Goal: Check status: Check status

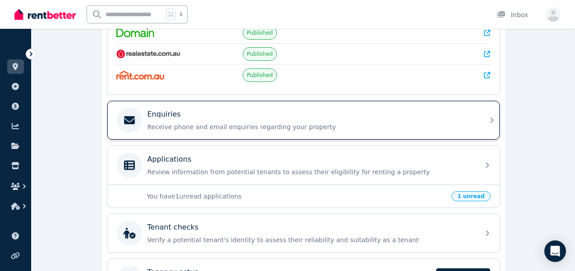
scroll to position [227, 0]
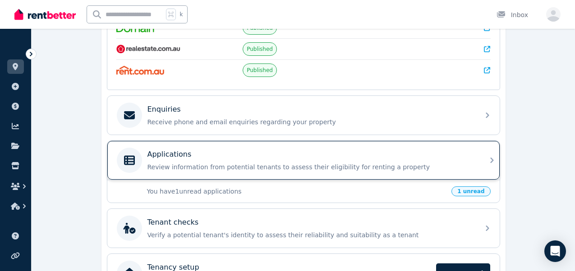
click at [469, 169] on p "Review information from potential tenants to assess their eligibility for renti…" at bounding box center [310, 167] width 327 height 9
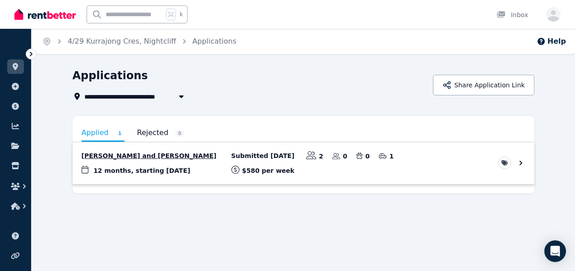
click at [432, 169] on link "View application: Alaa Qut and Aya Arafeh" at bounding box center [304, 164] width 462 height 42
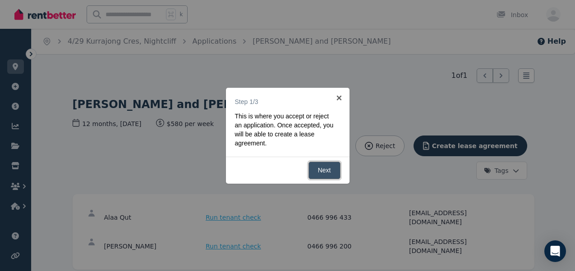
click at [333, 165] on link "Next" at bounding box center [324, 171] width 32 height 18
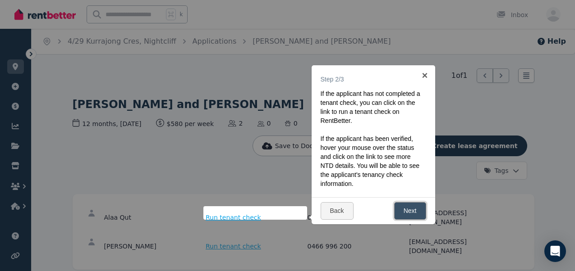
click at [405, 206] on link "Next" at bounding box center [410, 211] width 32 height 18
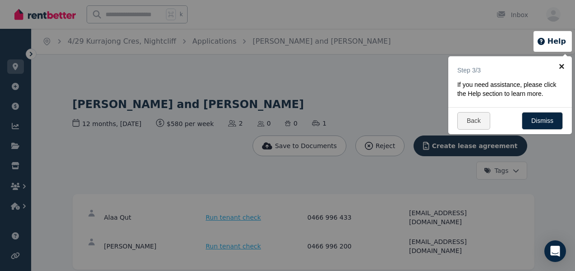
click at [561, 65] on link "×" at bounding box center [562, 66] width 20 height 20
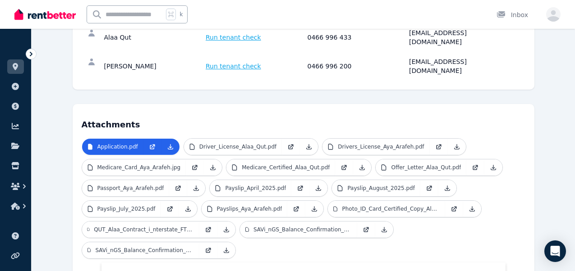
scroll to position [182, 0]
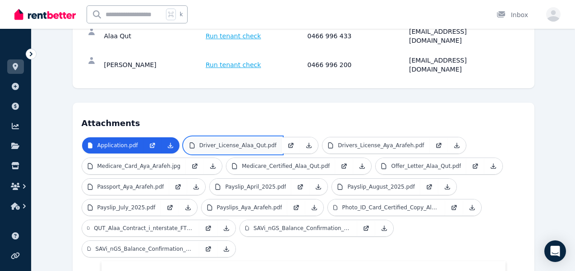
click at [238, 142] on p "Driver_License_Alaa_Qut.pdf" at bounding box center [237, 145] width 77 height 7
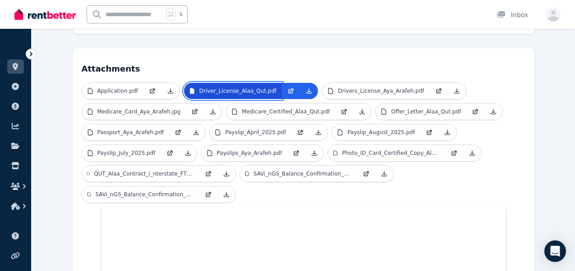
scroll to position [235, 0]
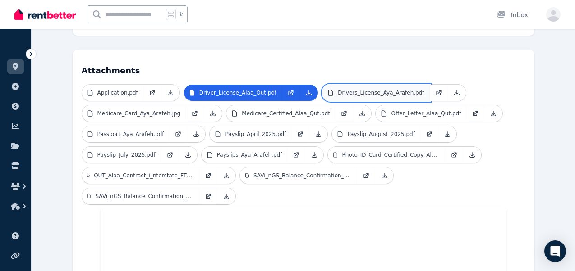
click at [351, 89] on p "Drivers_License_Aya_Arafeh.pdf" at bounding box center [381, 92] width 86 height 7
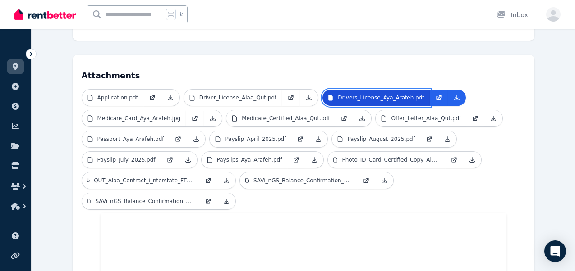
scroll to position [227, 0]
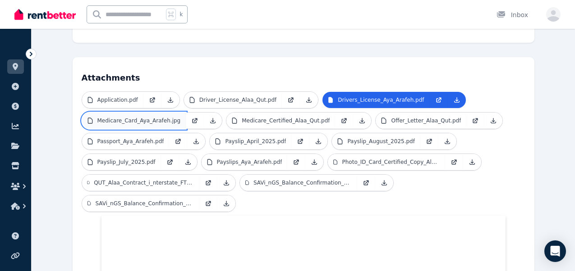
click at [156, 117] on p "Medicare_Card_Aya_Arafeh.jpg" at bounding box center [138, 120] width 83 height 7
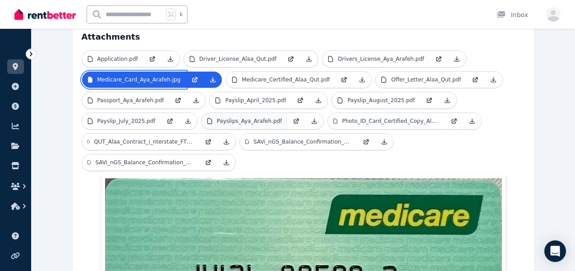
scroll to position [268, 0]
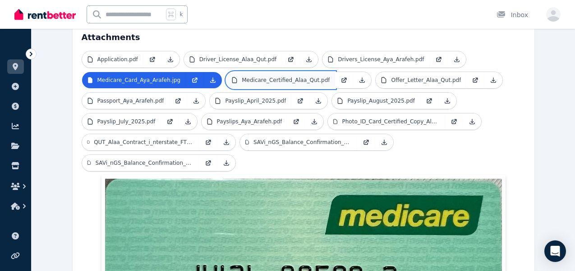
click at [269, 77] on p "Medicare_Certified_Alaa_Qut.pdf" at bounding box center [286, 80] width 88 height 7
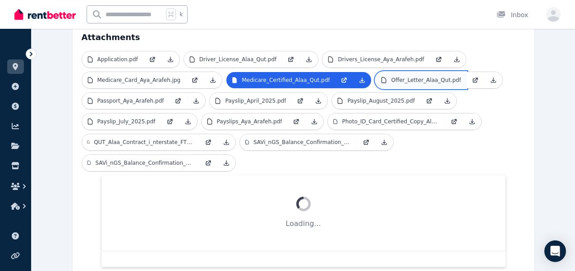
click at [396, 77] on p "Offer_Letter_Alaa_Qut.pdf" at bounding box center [426, 80] width 70 height 7
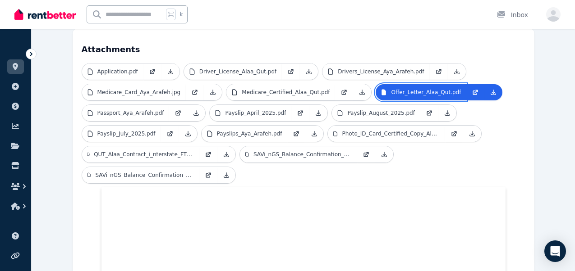
scroll to position [254, 0]
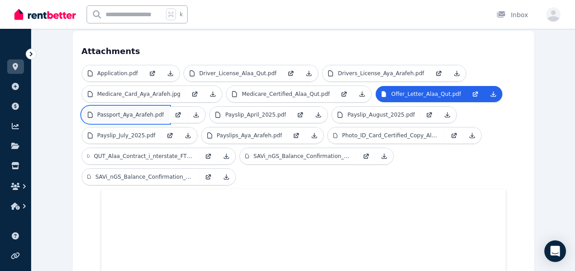
click at [152, 111] on p "Passport_Aya_Arafeh.pdf" at bounding box center [130, 114] width 67 height 7
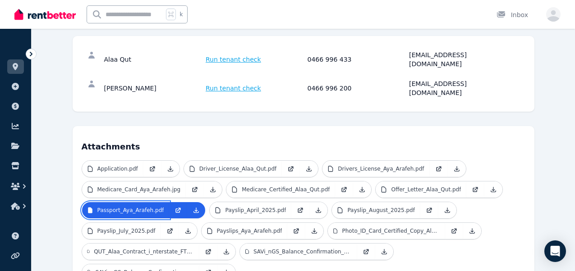
scroll to position [153, 0]
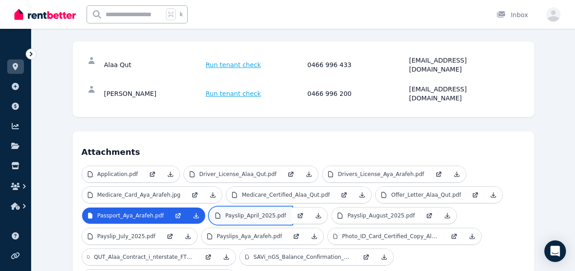
click at [253, 212] on p "Payslip_April_2025.pdf" at bounding box center [255, 215] width 61 height 7
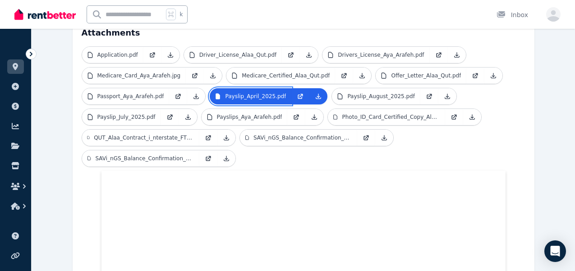
scroll to position [271, 0]
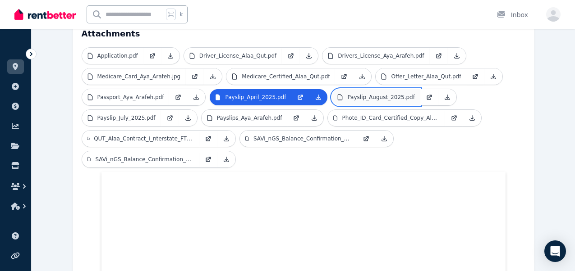
click at [374, 94] on p "Payslip_August_2025.pdf" at bounding box center [381, 97] width 68 height 7
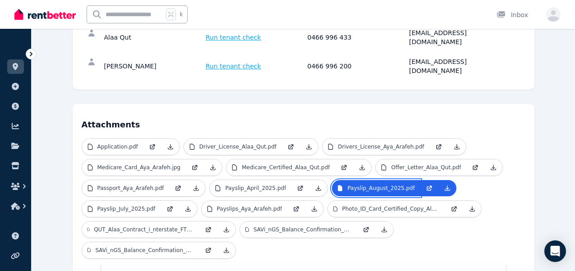
scroll to position [173, 0]
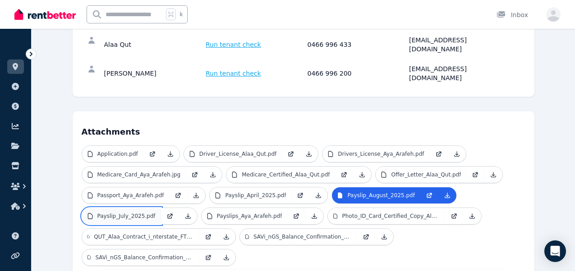
click at [110, 213] on p "Payslip_July_2025.pdf" at bounding box center [126, 216] width 58 height 7
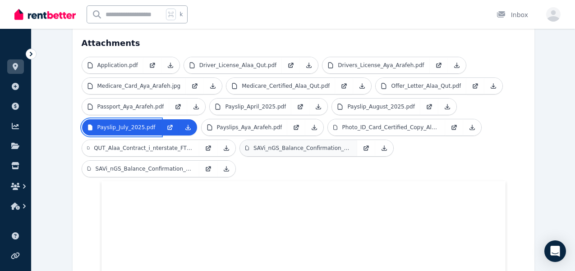
scroll to position [260, 0]
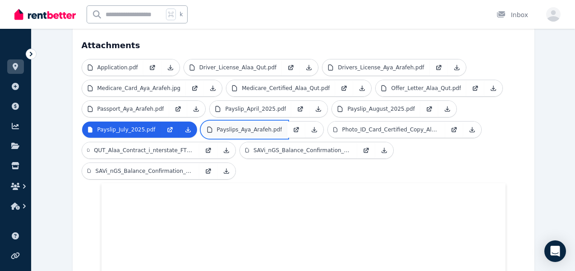
click at [246, 126] on p "Payslips_Aya_Arafeh.pdf" at bounding box center [249, 129] width 65 height 7
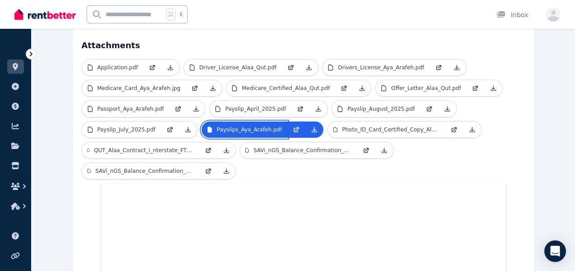
scroll to position [253, 0]
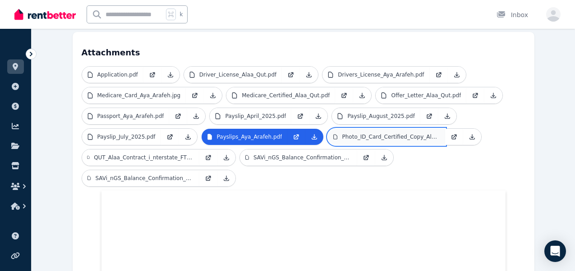
click at [376, 133] on p "Photo_ID_Card_Certified_Copy_Alaa_Qut.pdf" at bounding box center [391, 136] width 98 height 7
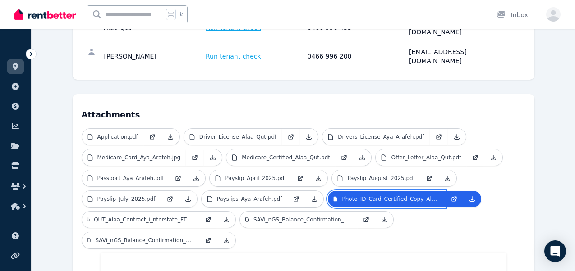
scroll to position [184, 0]
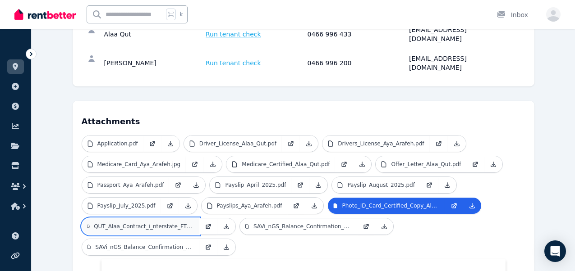
click at [139, 223] on p "QUT_Alaa_Contract_i_nterstate_FT_Registrar_REG1_Gen_Surg_0.PDF" at bounding box center [144, 226] width 100 height 7
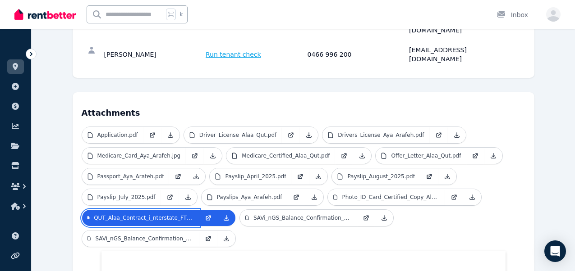
scroll to position [188, 0]
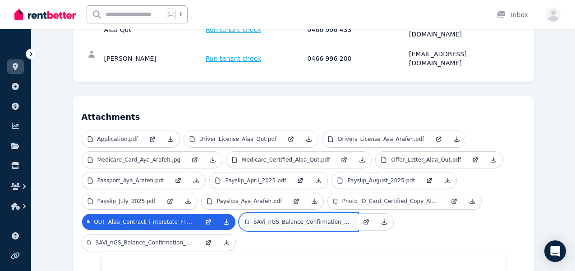
click at [270, 219] on p "SAVi_nGS_Balance_Confirmation_Alaa_Qut.pdf" at bounding box center [302, 222] width 98 height 7
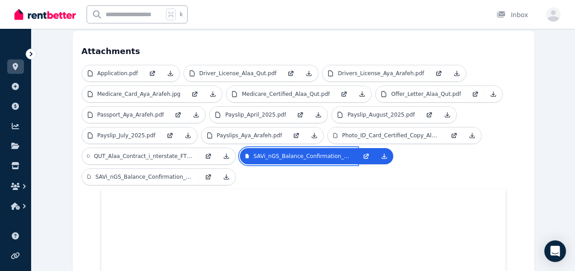
scroll to position [250, 0]
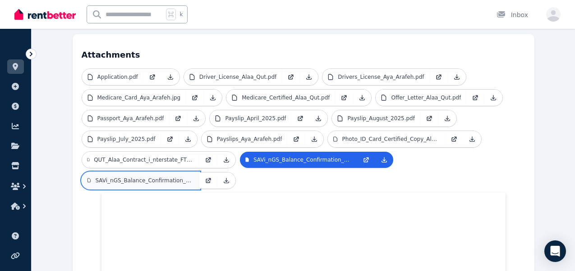
click at [128, 177] on p "SAVi_nGS_Balance_Confirmation_Aya_Arafeh.pdf" at bounding box center [144, 180] width 98 height 7
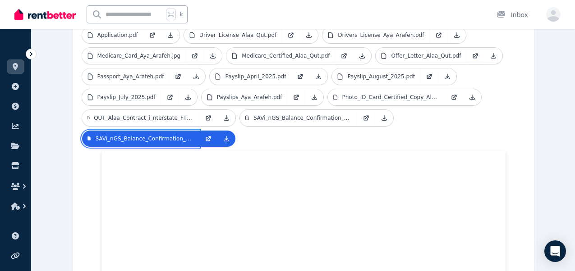
scroll to position [291, 0]
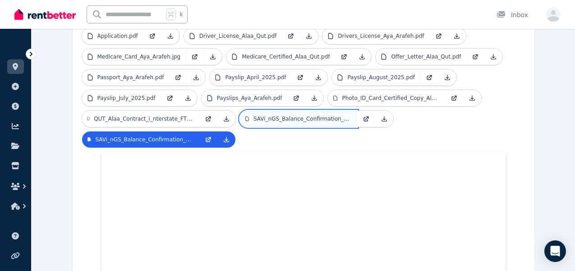
click at [279, 115] on p "SAVi_nGS_Balance_Confirmation_Alaa_Qut.pdf" at bounding box center [302, 118] width 98 height 7
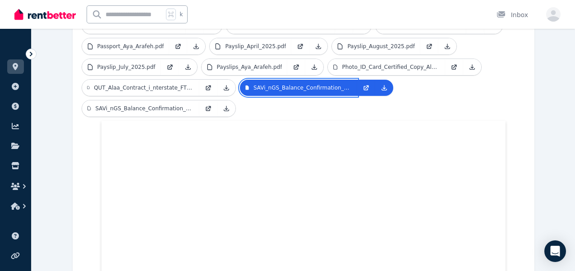
scroll to position [311, 0]
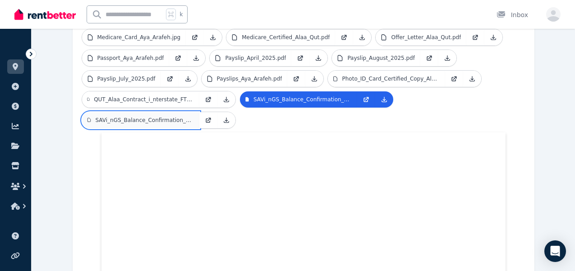
click at [147, 117] on p "SAVi_nGS_Balance_Confirmation_Aya_Arafeh.pdf" at bounding box center [144, 120] width 98 height 7
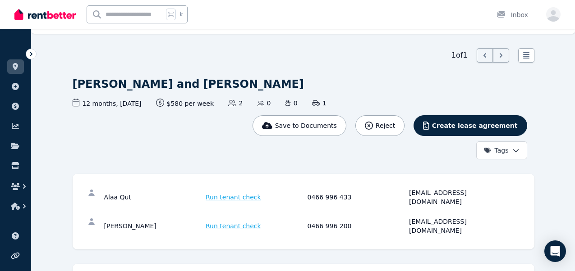
scroll to position [0, 0]
